Goal: Task Accomplishment & Management: Complete application form

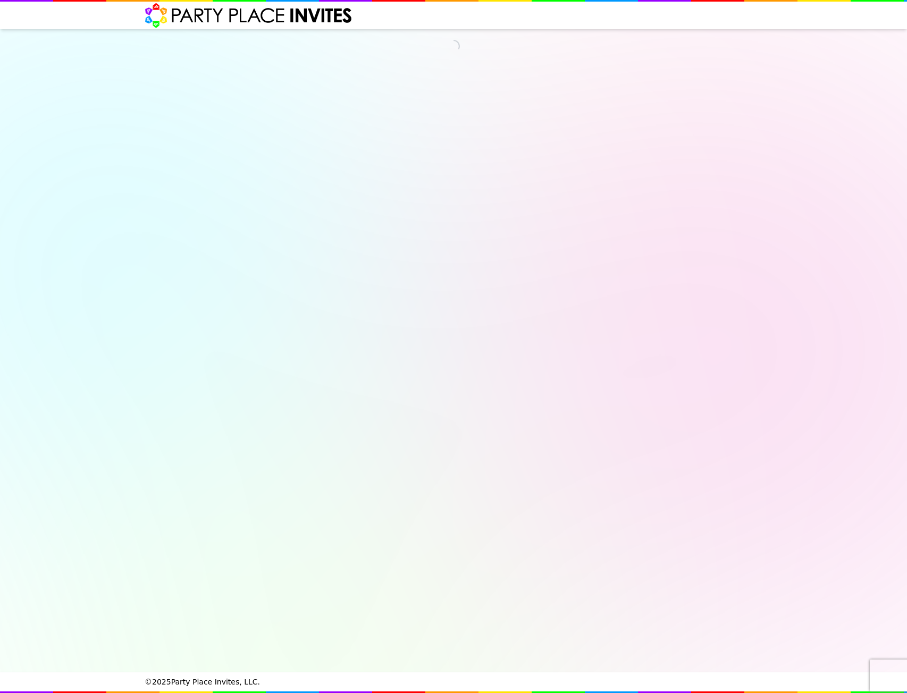
select select "540260"
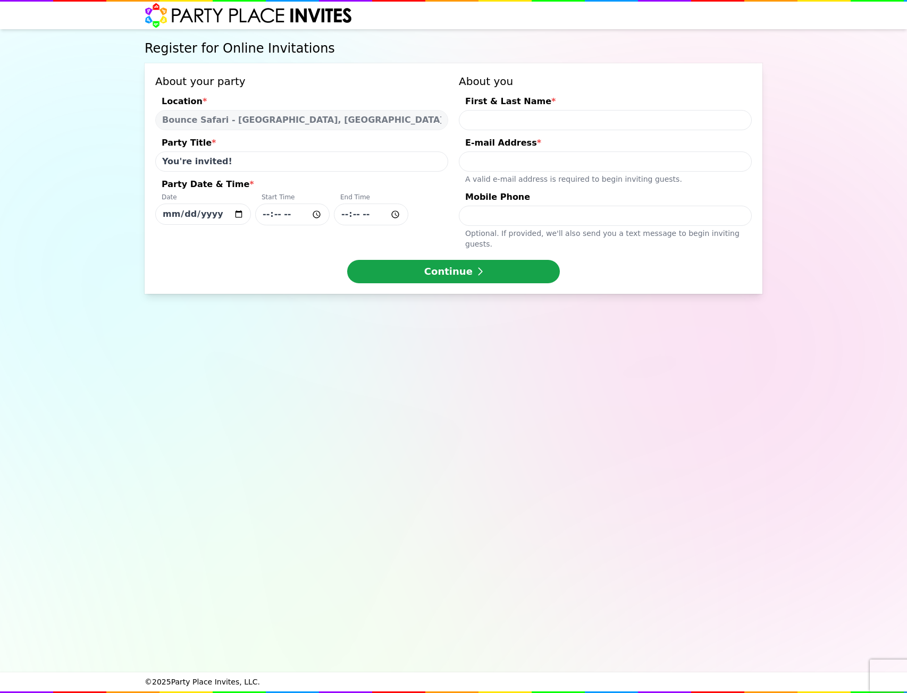
click at [517, 118] on input "First & Last Name *" at bounding box center [605, 120] width 293 height 20
click at [237, 159] on input "You're invited!" at bounding box center [301, 162] width 293 height 20
click at [189, 210] on input "[DATE]" at bounding box center [203, 214] width 96 height 21
click at [242, 215] on input "[DATE]" at bounding box center [203, 214] width 96 height 21
type input "[DATE]"
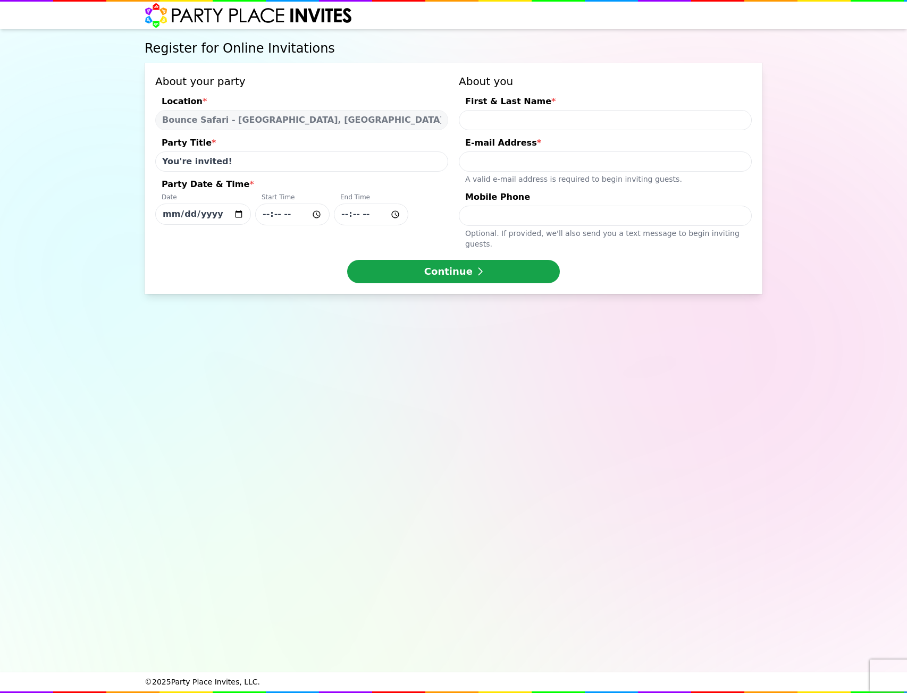
click at [286, 213] on input "Party Date & Time * Date [DATE] Start Time End Time" at bounding box center [292, 215] width 74 height 22
click at [261, 214] on input "Party Date & Time * Date [DATE] Start Time End Time" at bounding box center [292, 215] width 74 height 22
click at [265, 217] on input "Party Date & Time * Date [DATE] Start Time End Time" at bounding box center [292, 215] width 74 height 22
click at [317, 214] on input "Party Date & Time * Date [DATE] Start Time End Time" at bounding box center [292, 215] width 74 height 22
type input "12:00"
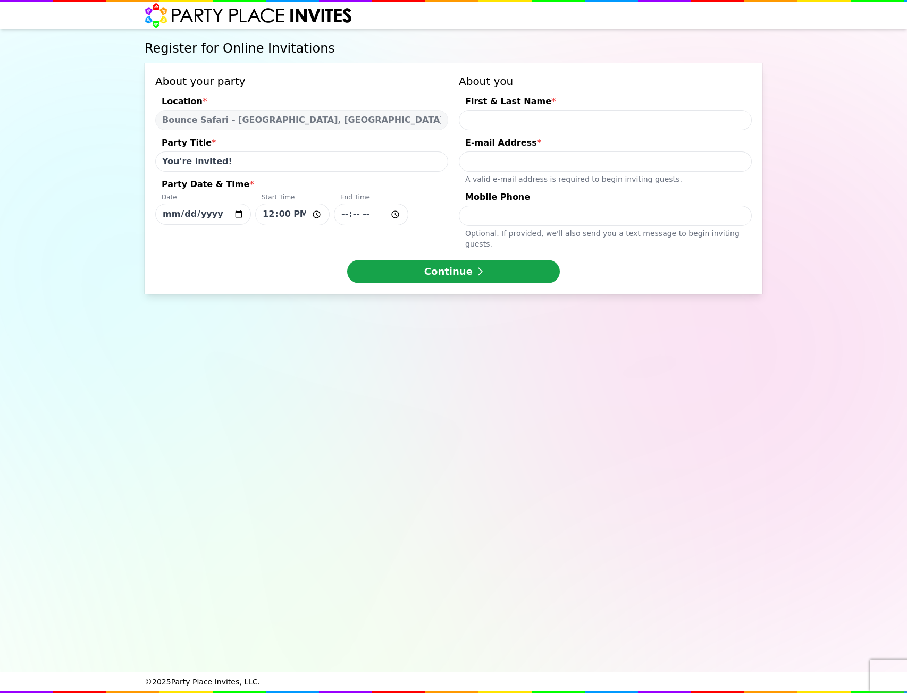
drag, startPoint x: 415, startPoint y: 189, endPoint x: 380, endPoint y: 204, distance: 38.3
click at [415, 189] on div "Party Date & Time *" at bounding box center [301, 185] width 293 height 15
click at [251, 204] on input "[DATE]" at bounding box center [203, 214] width 96 height 21
click at [344, 214] on input "Party Date & Time * Date [DATE] Start Time 12:00 End Time" at bounding box center [371, 215] width 74 height 22
click at [389, 213] on input "Party Date & Time * Date [DATE] Start Time 12:00 End Time" at bounding box center [371, 215] width 74 height 22
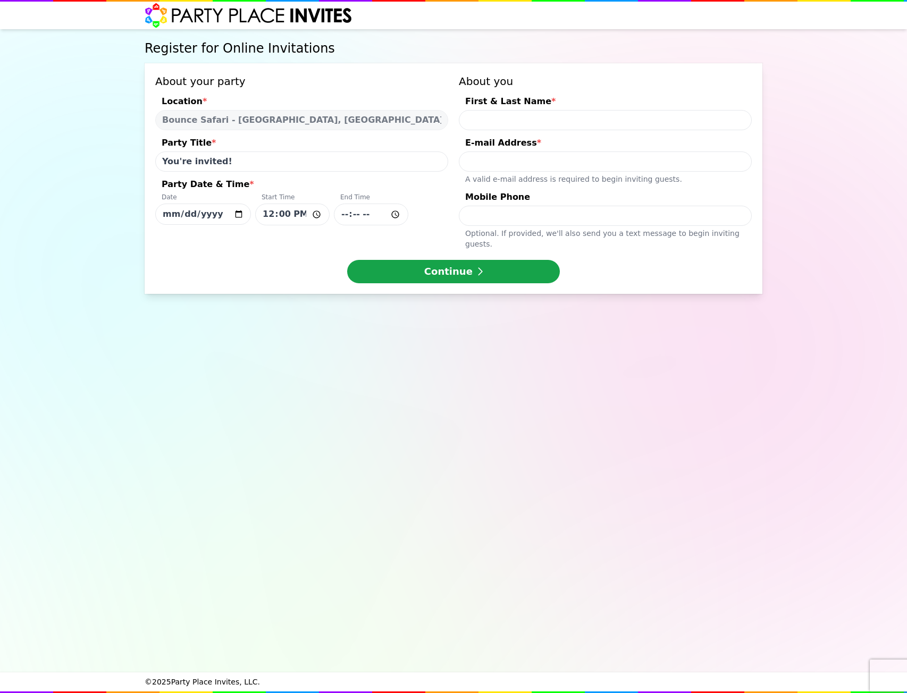
click at [394, 213] on input "Party Date & Time * Date [DATE] Start Time 12:00 End Time" at bounding box center [371, 215] width 74 height 22
type input "13:45"
click at [446, 205] on div "Date [DATE] Start Time 12:00 End Time 13:45" at bounding box center [301, 209] width 293 height 32
click at [251, 205] on input "[DATE]" at bounding box center [203, 214] width 96 height 21
click at [543, 120] on input "First & Last Name *" at bounding box center [605, 120] width 293 height 20
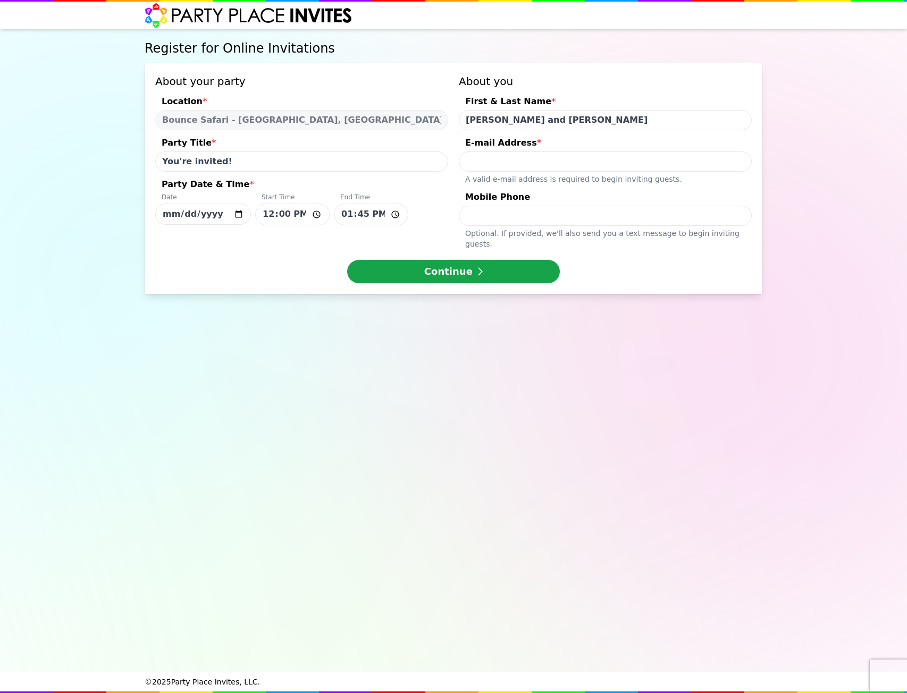
type input "[PERSON_NAME] and [PERSON_NAME]"
type input "[EMAIL_ADDRESS][DOMAIN_NAME]"
type input "4014874006"
click at [233, 159] on input "You're invited!" at bounding box center [301, 162] width 293 height 20
click at [169, 158] on input "You're invited!" at bounding box center [301, 162] width 293 height 20
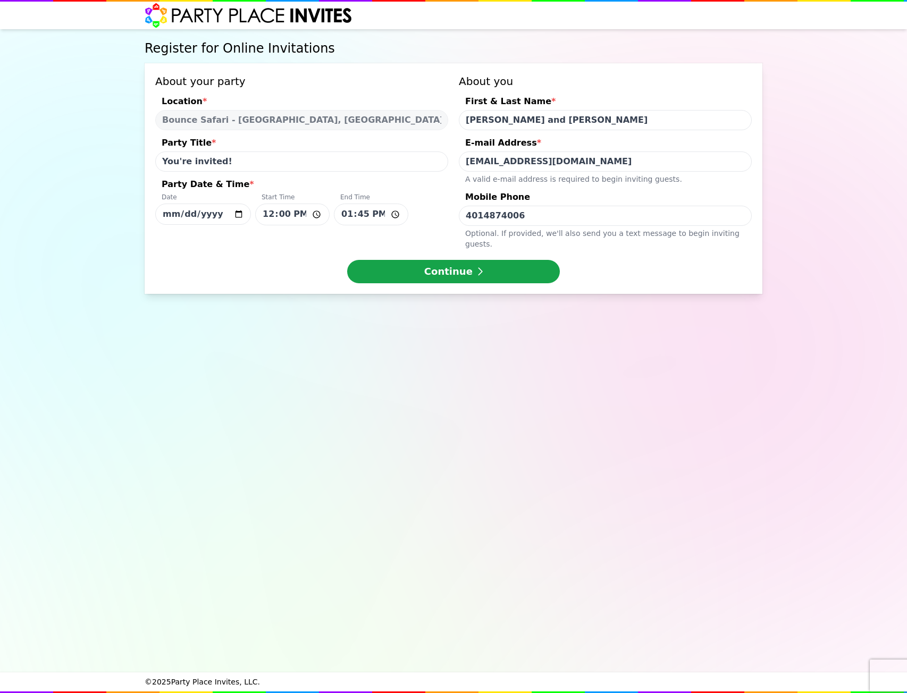
click at [169, 158] on input "You're invited!" at bounding box center [301, 162] width 293 height 20
type input "[PERSON_NAME] is turning 3!"
click at [438, 260] on button "Continue" at bounding box center [453, 271] width 213 height 23
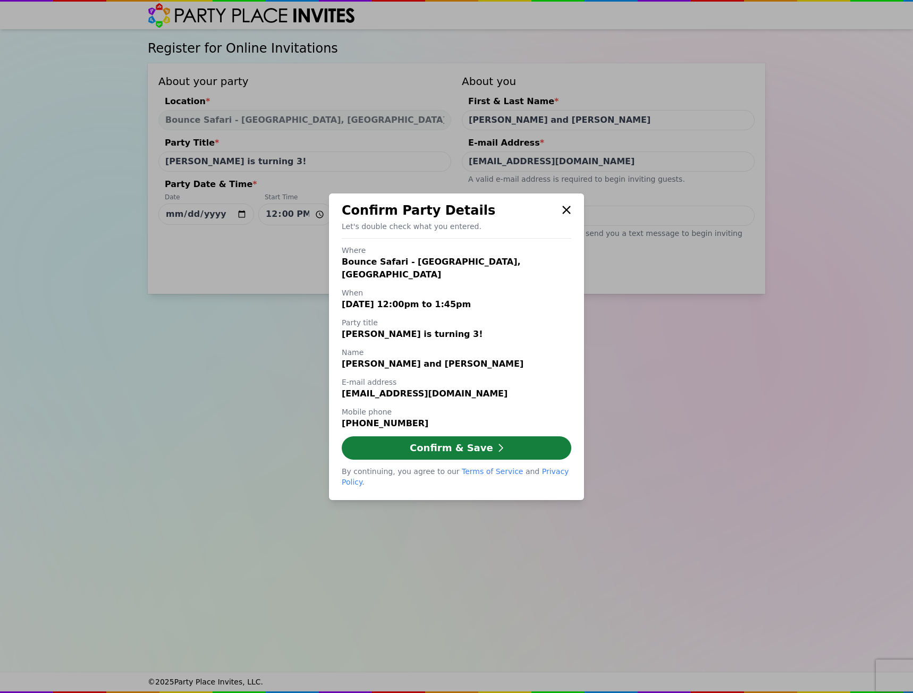
click at [457, 444] on button "Confirm & Save" at bounding box center [457, 447] width 230 height 23
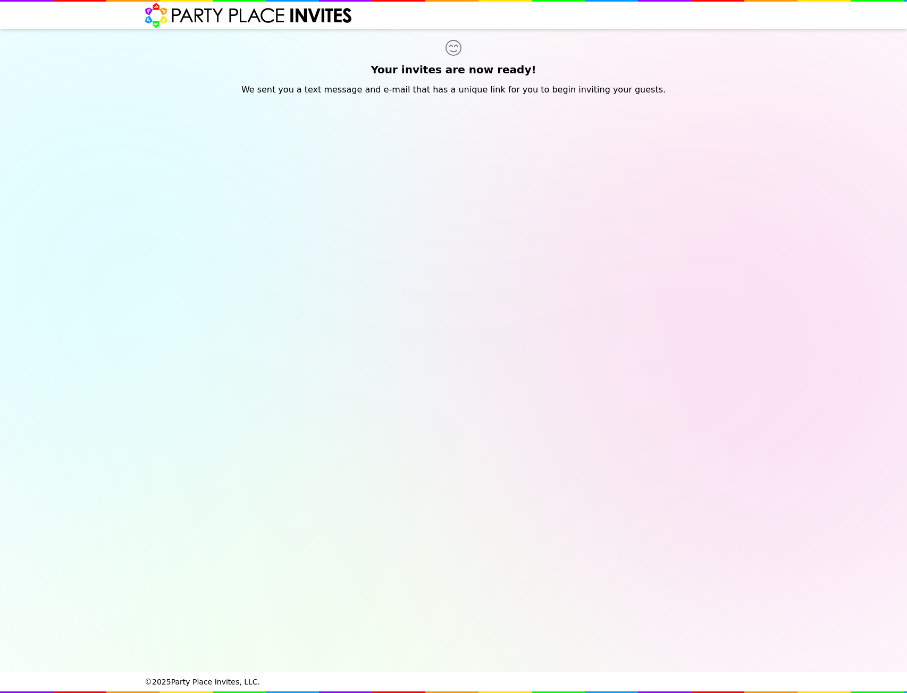
click at [223, 15] on img at bounding box center [249, 16] width 208 height 26
